Goal: Information Seeking & Learning: Learn about a topic

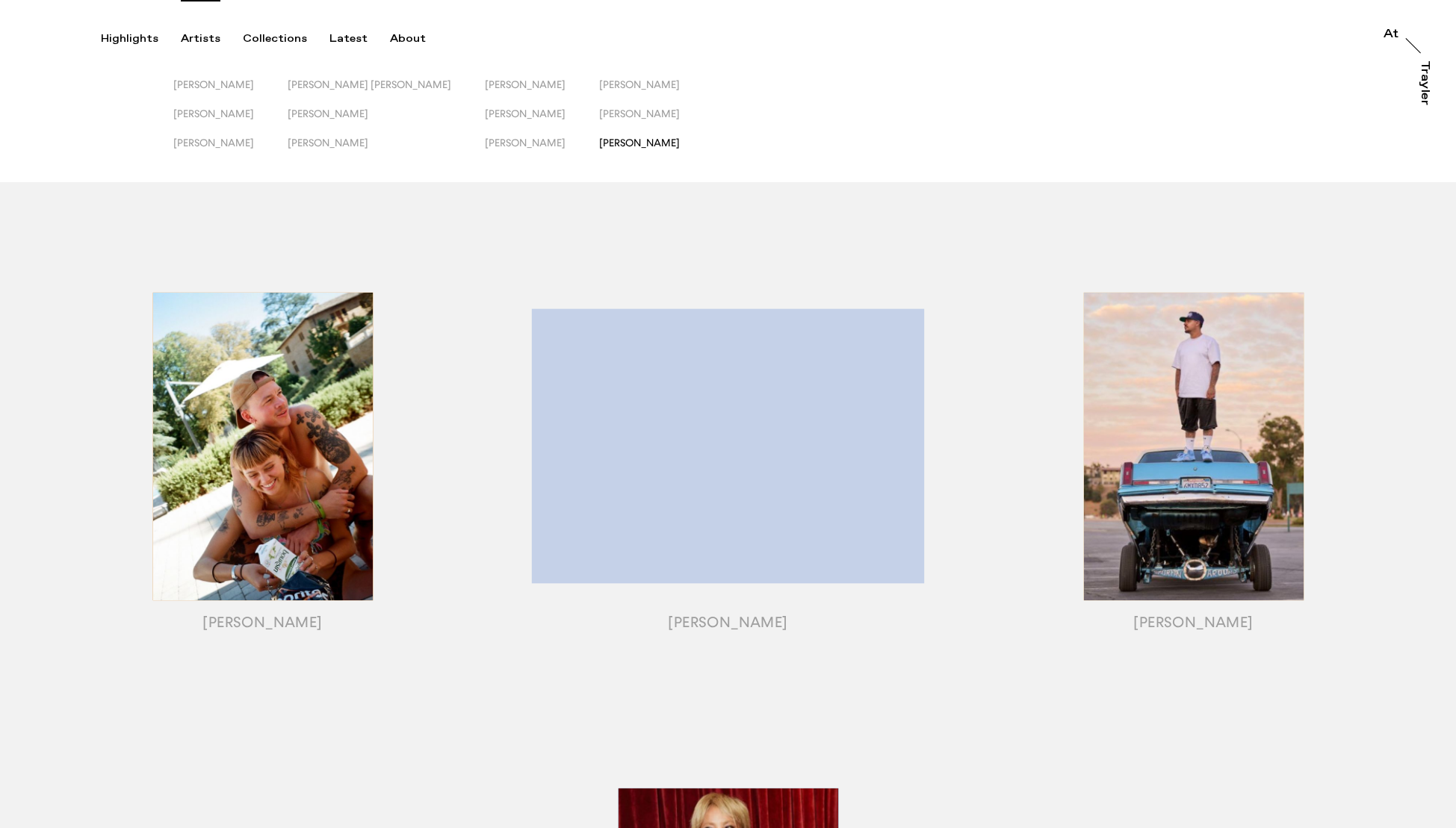
click at [611, 146] on span "[PERSON_NAME]" at bounding box center [640, 143] width 81 height 12
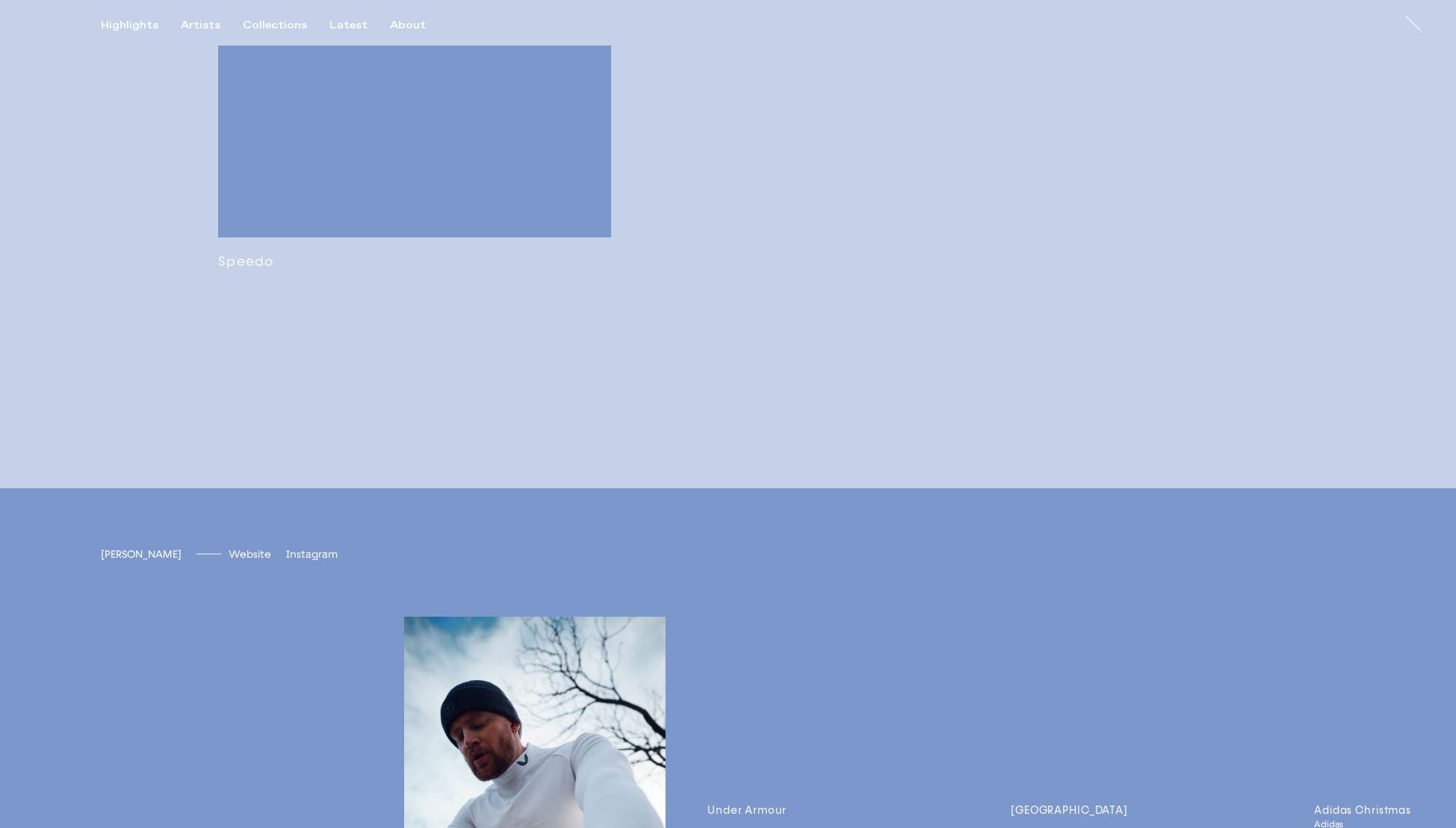
scroll to position [4996, 0]
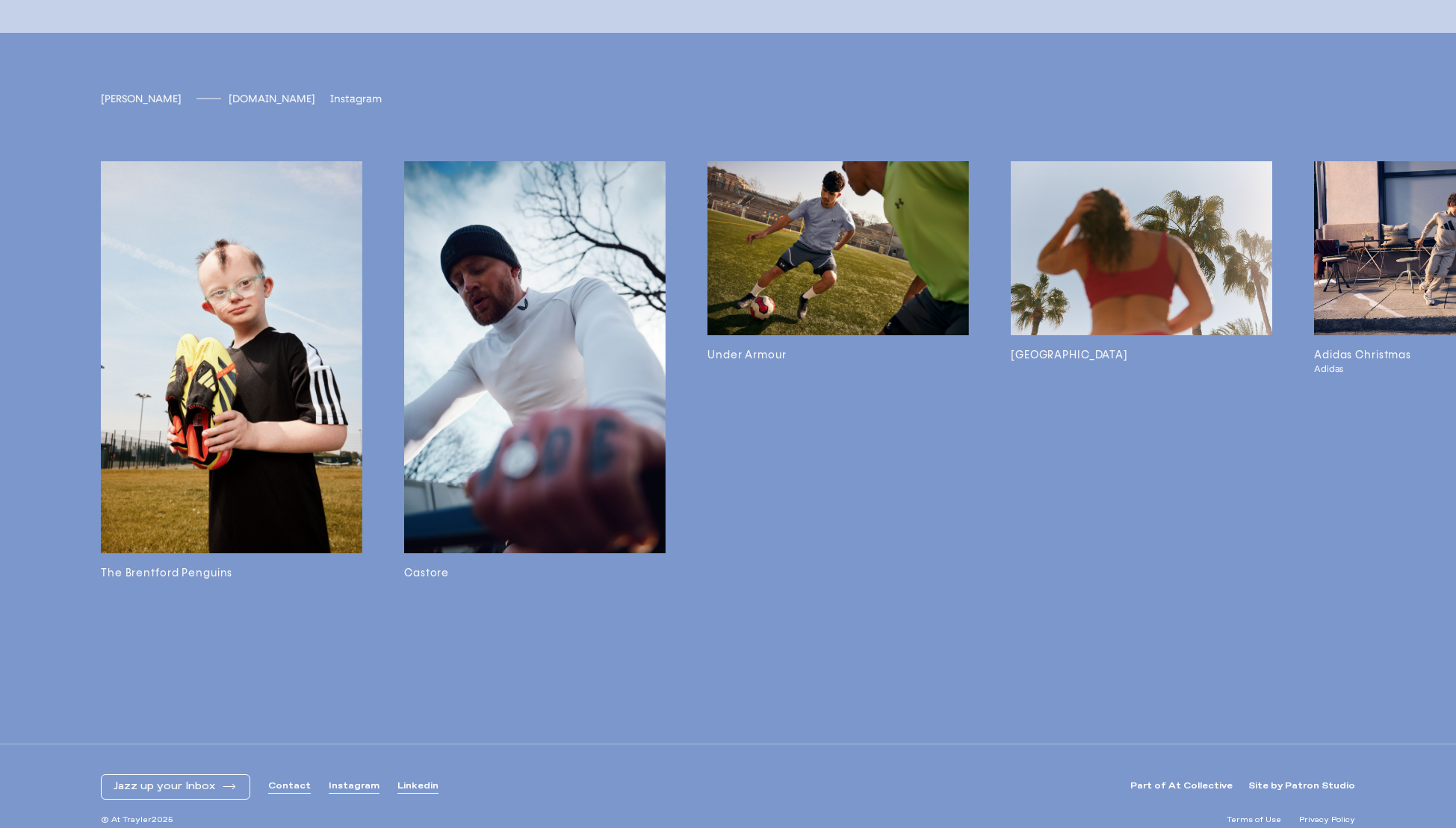
click at [229, 105] on span "[DOMAIN_NAME]" at bounding box center [272, 99] width 87 height 13
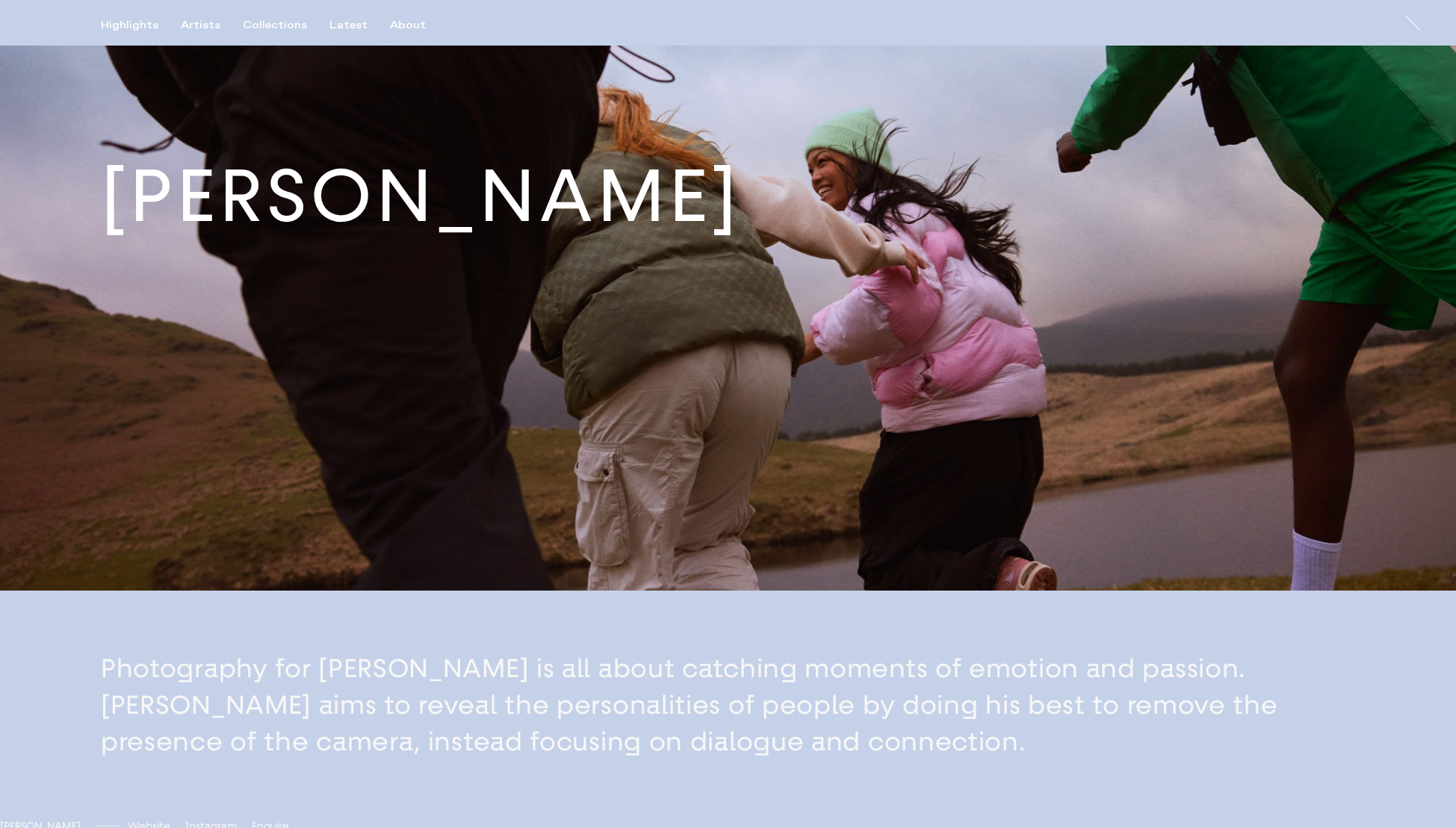
scroll to position [0, 0]
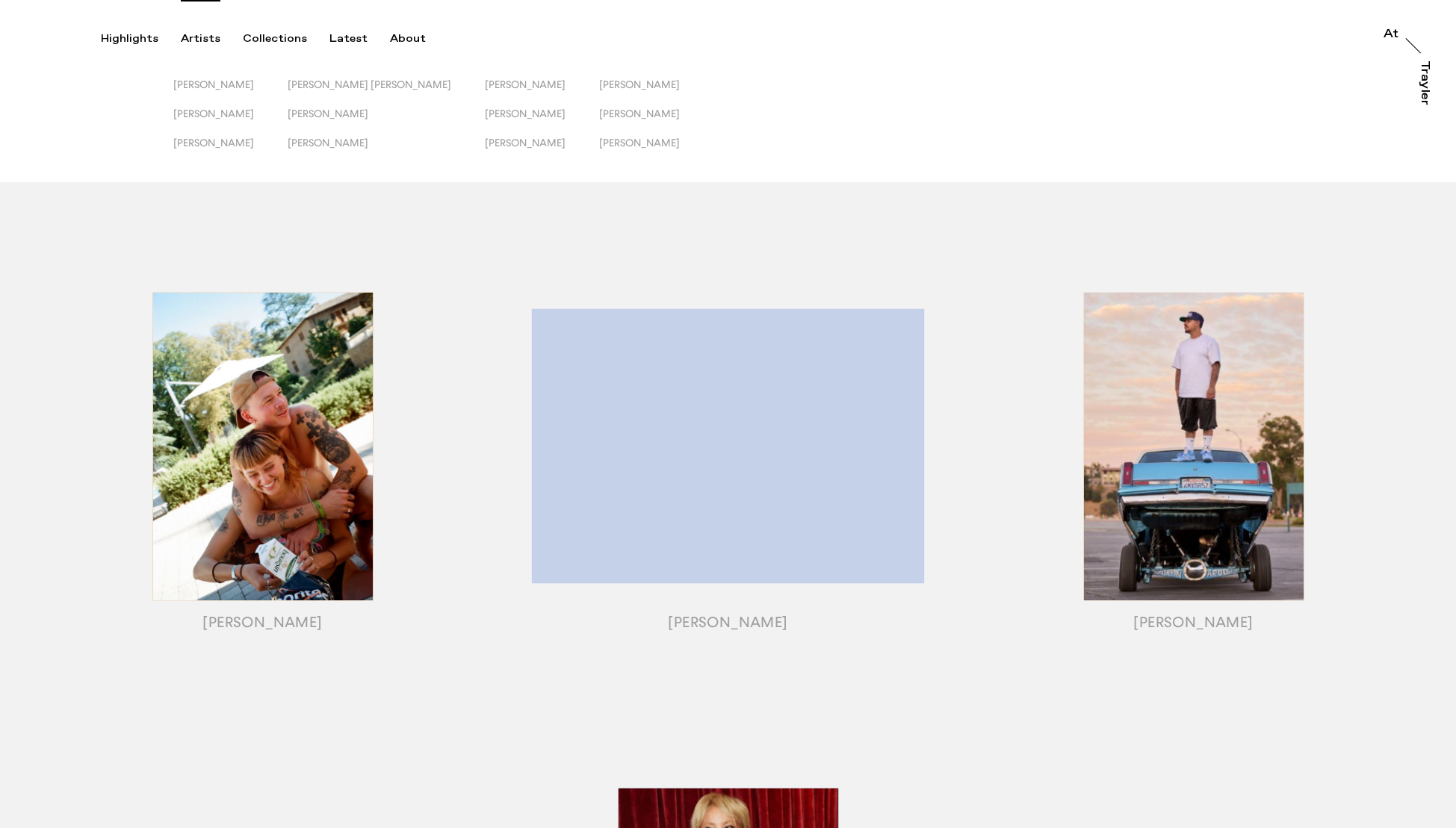
click at [485, 126] on button "[PERSON_NAME]" at bounding box center [542, 122] width 114 height 29
click at [485, 116] on span "[PERSON_NAME]" at bounding box center [525, 113] width 81 height 12
